Goal: Task Accomplishment & Management: Manage account settings

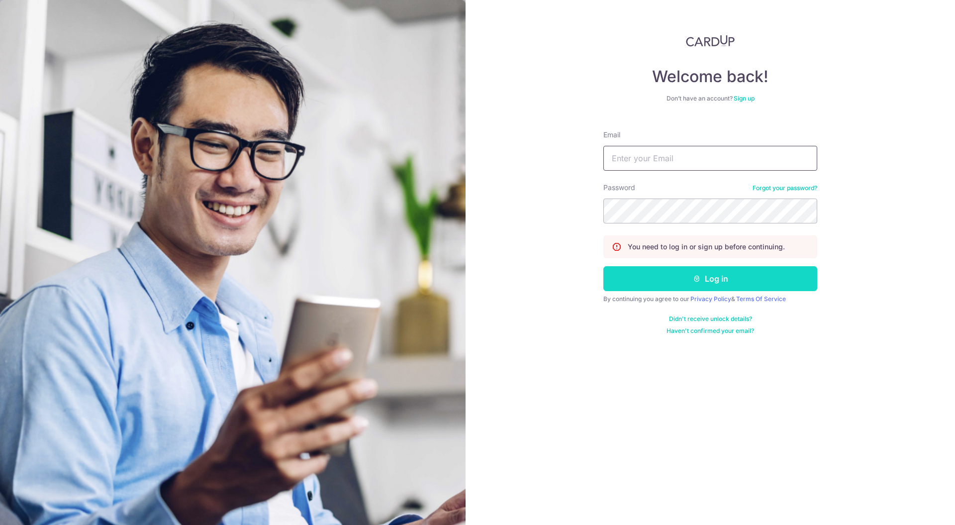
type input "[EMAIL_ADDRESS][DOMAIN_NAME]"
click at [718, 278] on button "Log in" at bounding box center [710, 278] width 214 height 25
